Goal: Navigation & Orientation: Find specific page/section

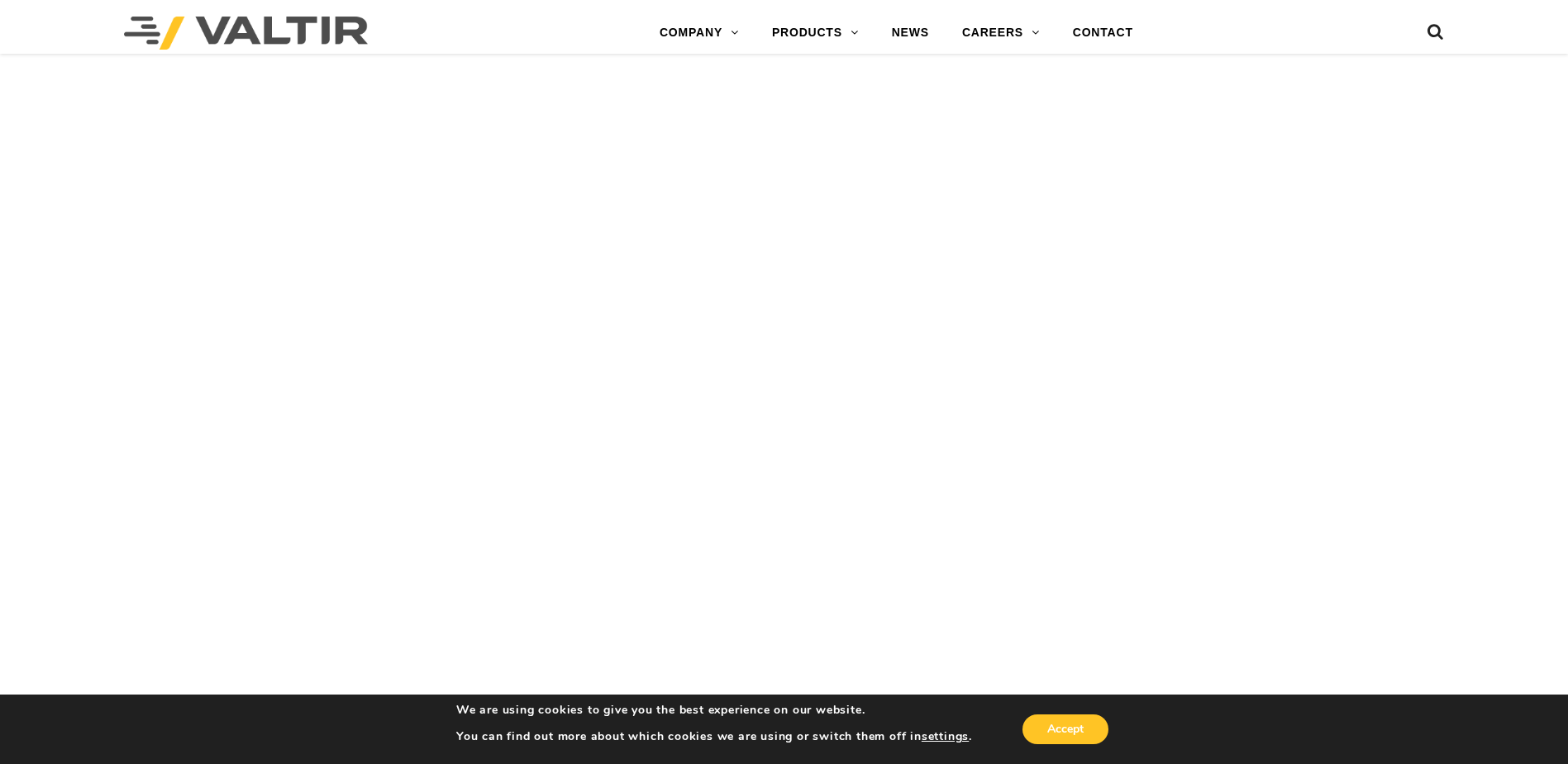
scroll to position [4383, 0]
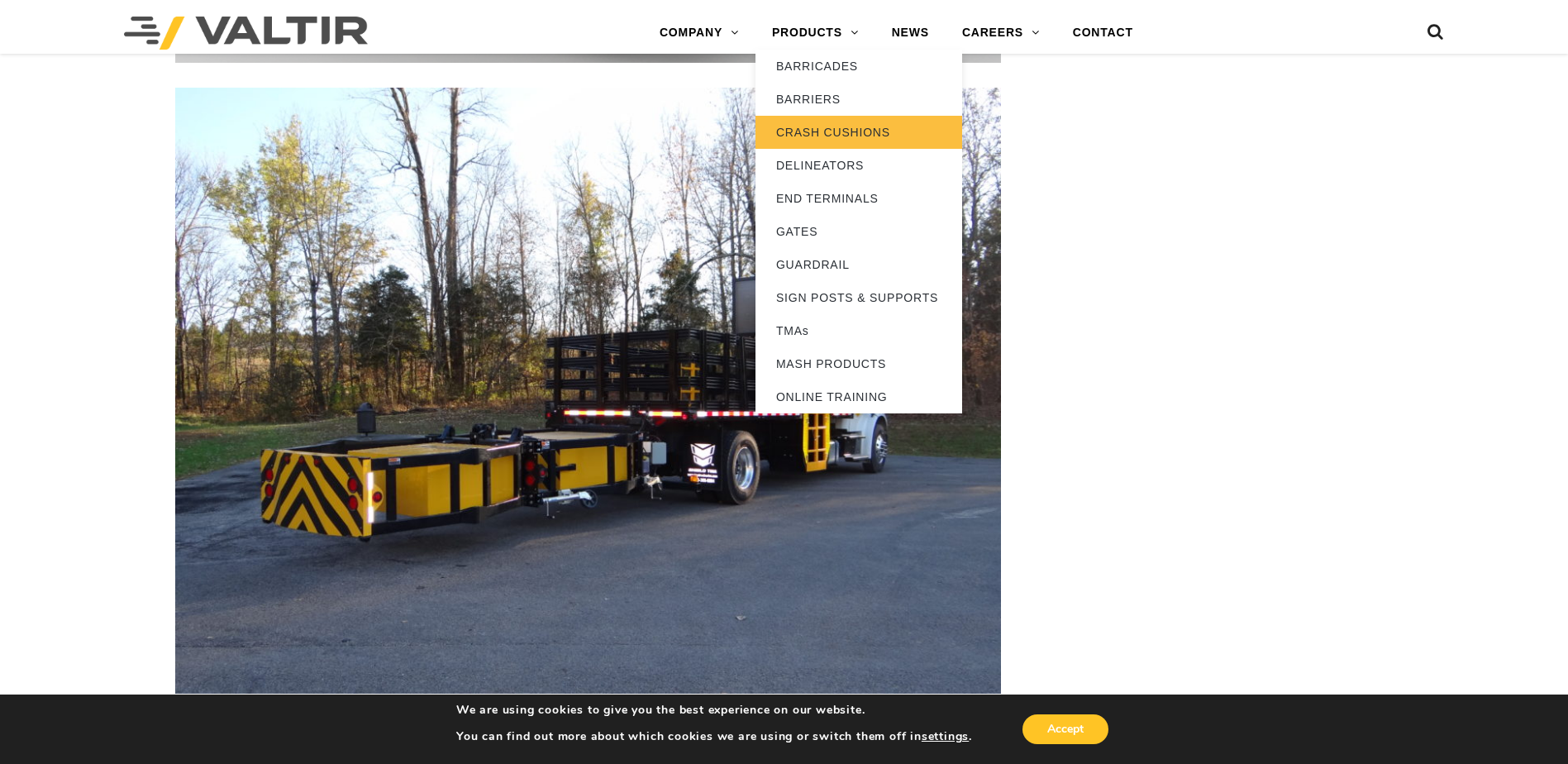
click at [860, 126] on link "CRASH CUSHIONS" at bounding box center [859, 132] width 207 height 33
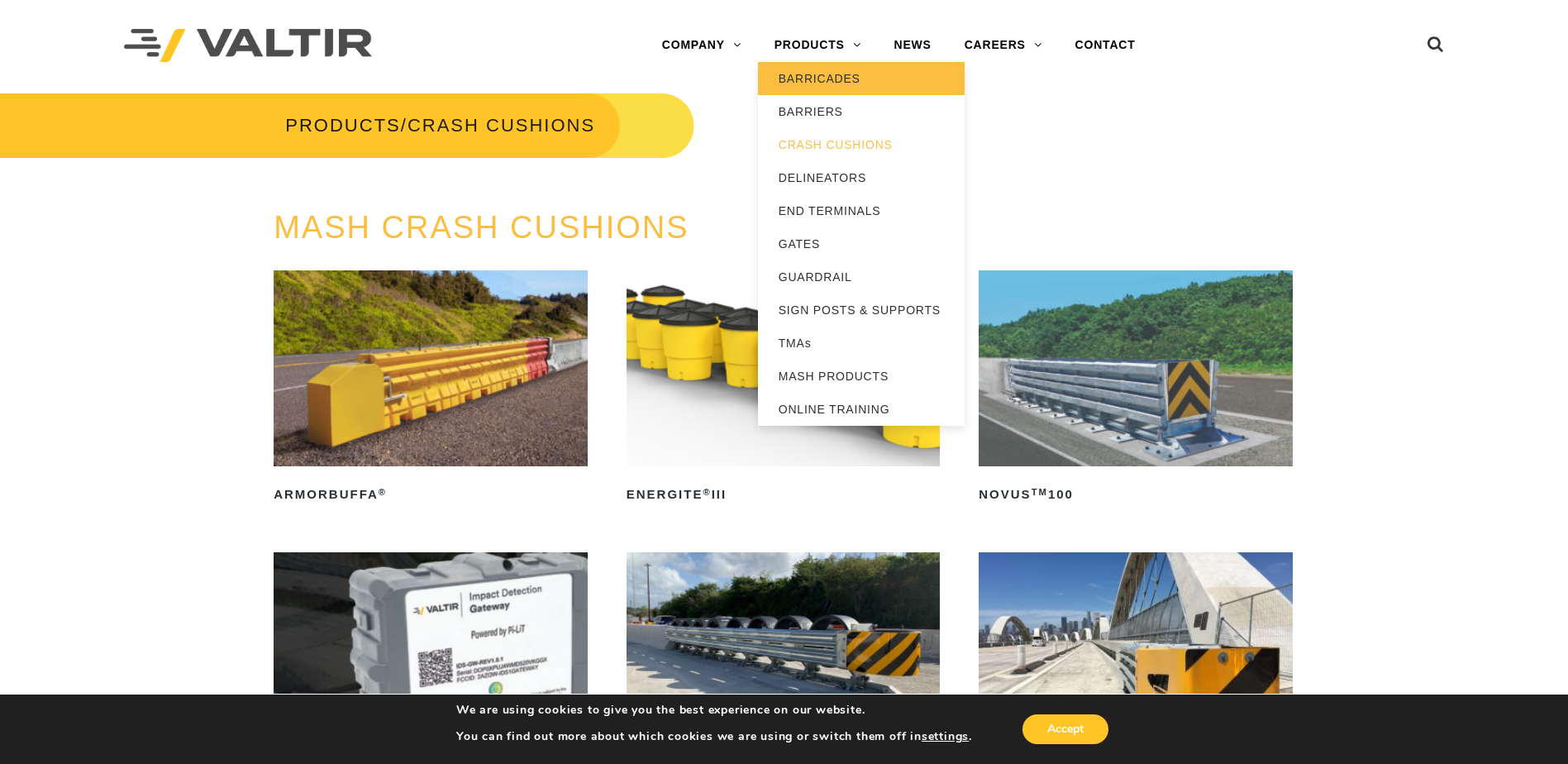
click at [836, 80] on link "BARRICADES" at bounding box center [861, 77] width 207 height 33
